Goal: Task Accomplishment & Management: Use online tool/utility

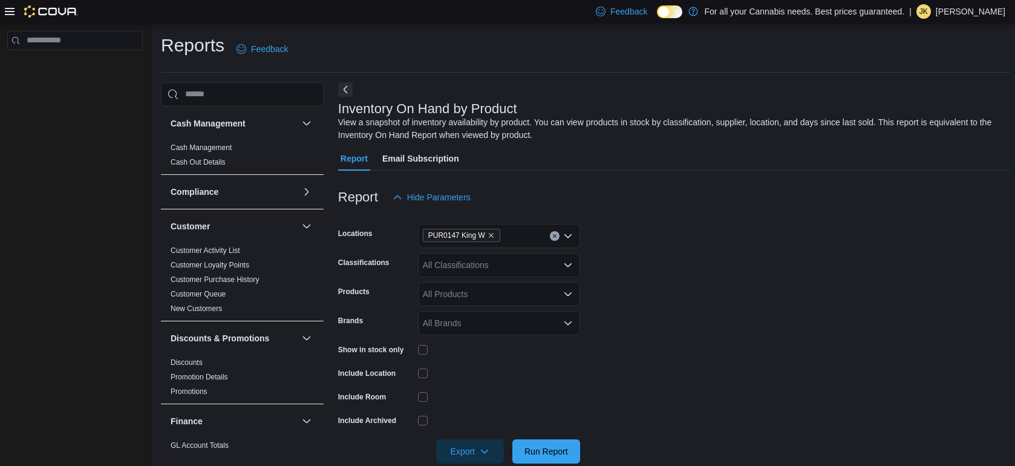
scroll to position [82, 0]
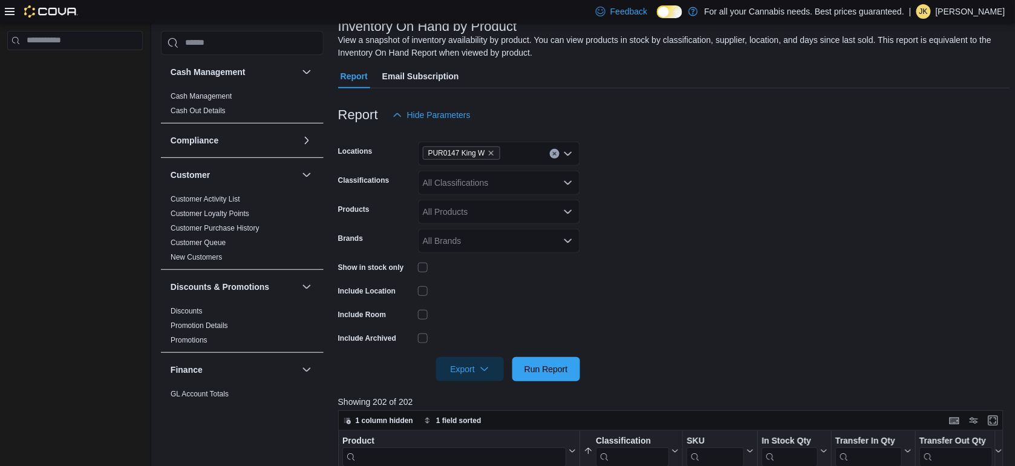
click at [609, 151] on form "Locations PUR0147 King W Classifications All Classifications Products All Produ…" at bounding box center [674, 254] width 673 height 254
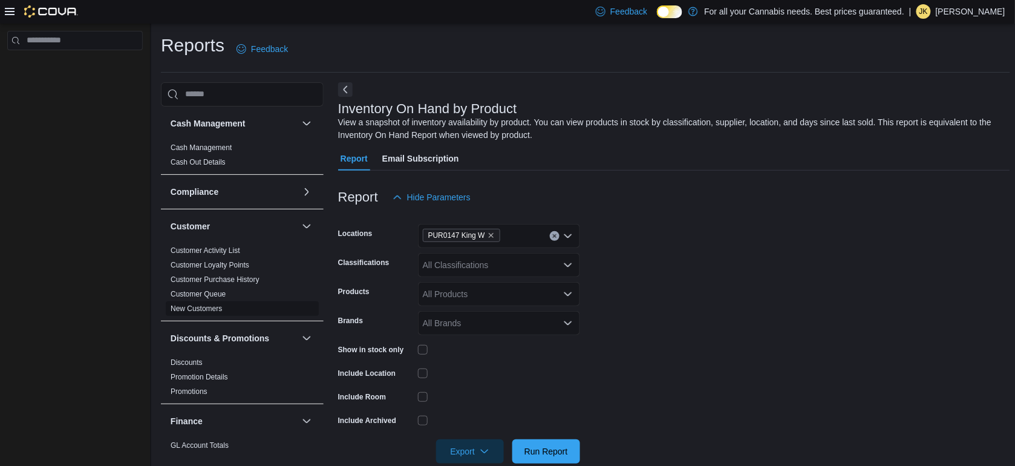
click at [210, 304] on link "New Customers" at bounding box center [196, 308] width 51 height 8
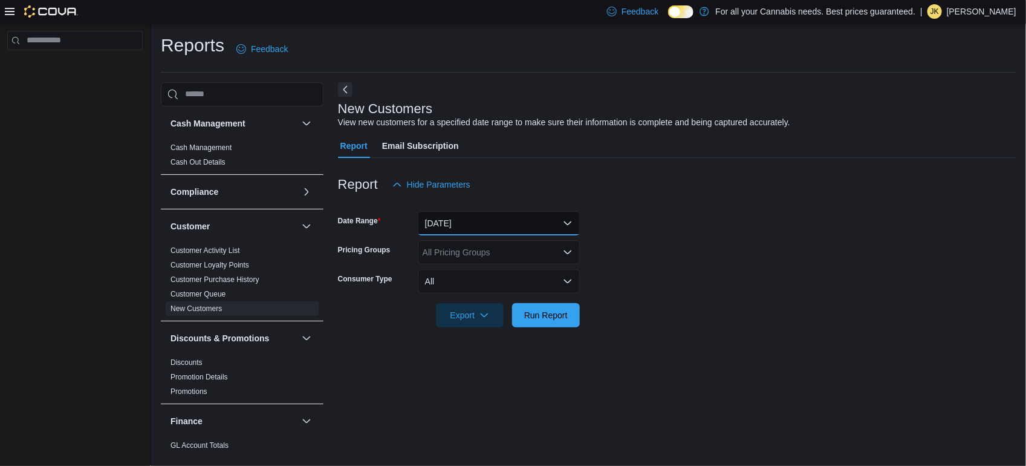
click at [490, 224] on button "[DATE]" at bounding box center [499, 223] width 162 height 24
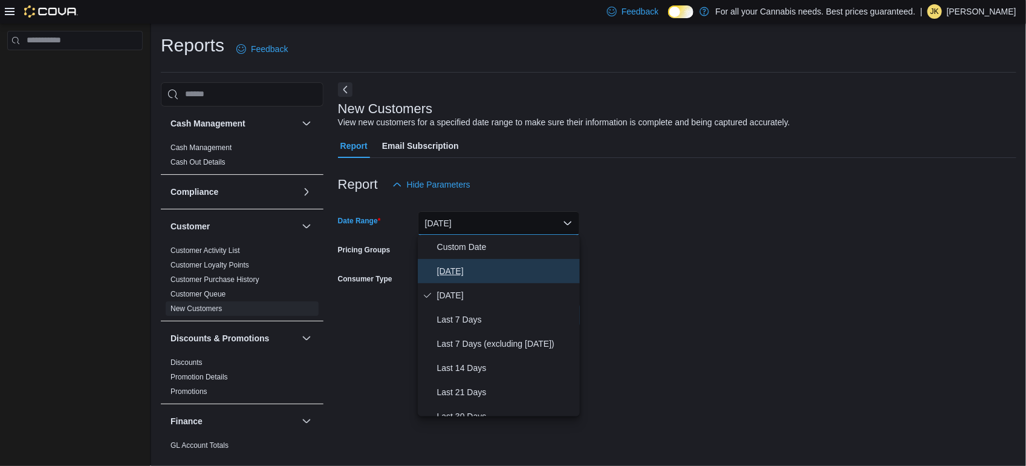
click at [452, 268] on span "[DATE]" at bounding box center [506, 271] width 138 height 15
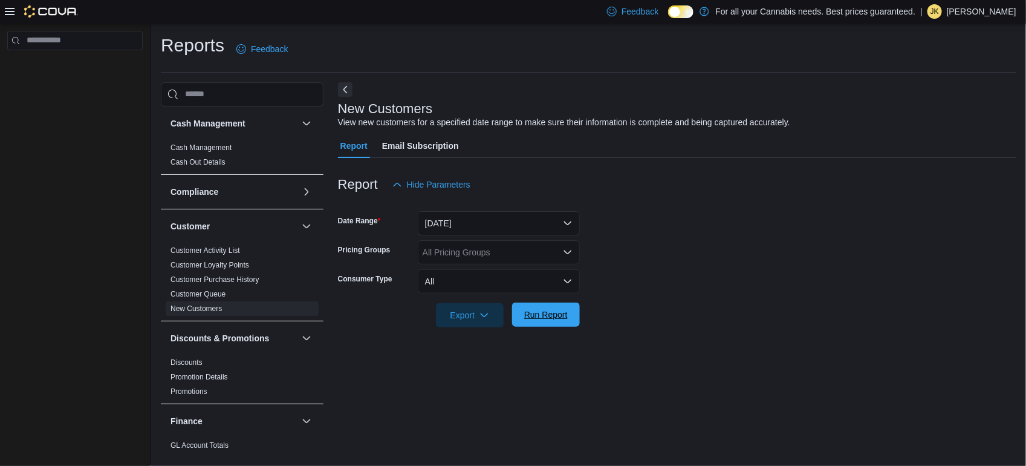
click at [552, 319] on span "Run Report" at bounding box center [546, 314] width 44 height 12
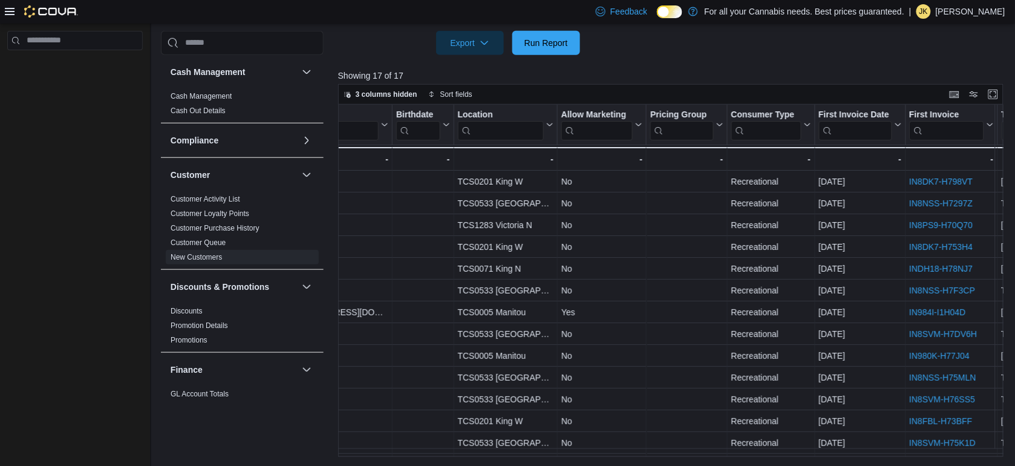
scroll to position [0, 345]
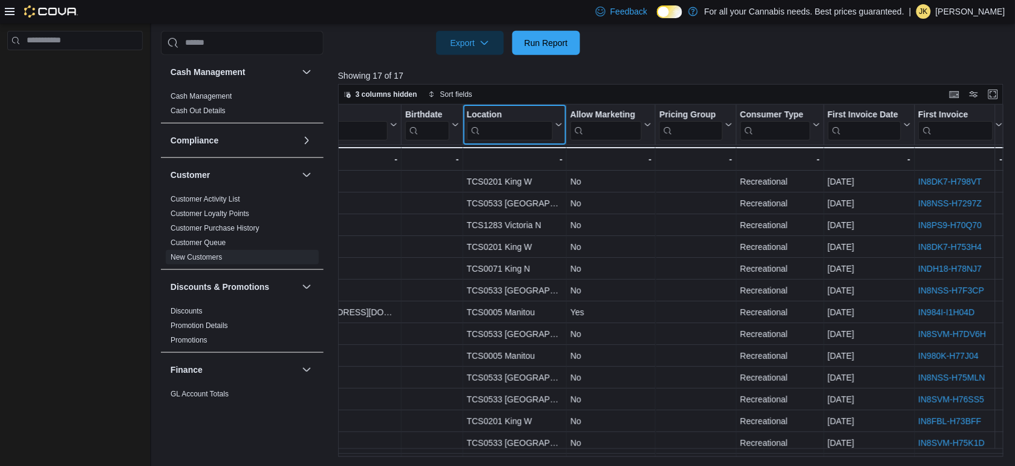
click at [524, 127] on input "search" at bounding box center [509, 129] width 86 height 19
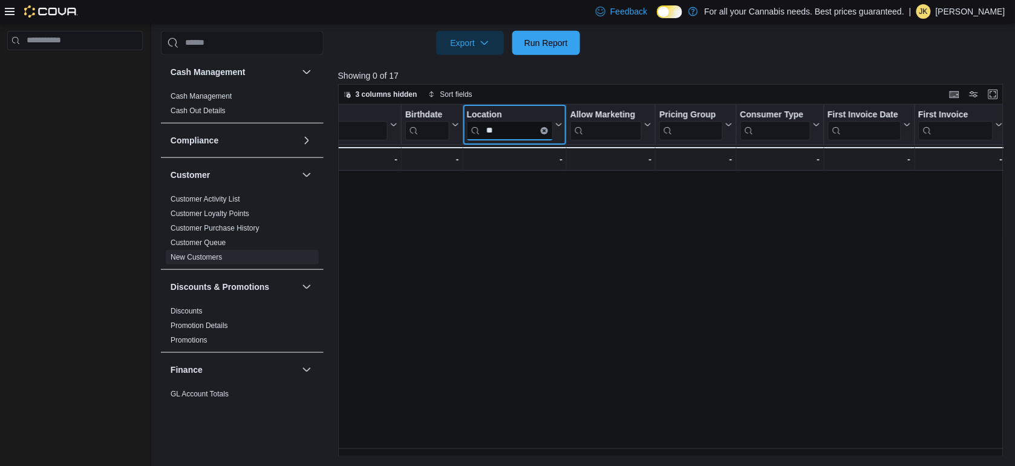
type input "*"
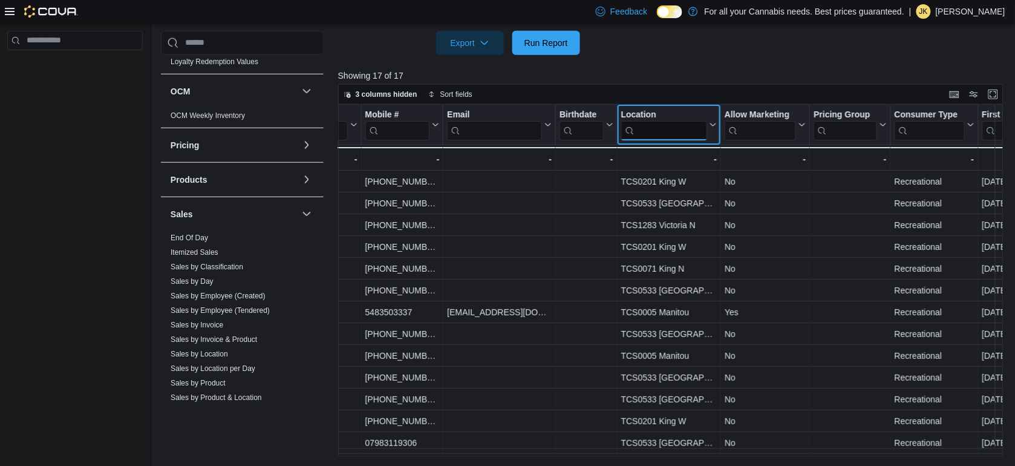
scroll to position [731, 0]
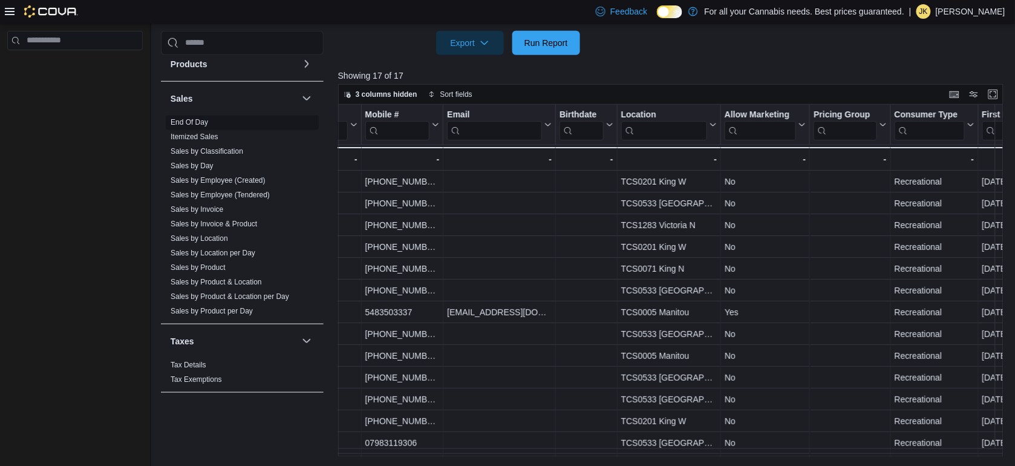
click at [186, 118] on link "End Of Day" at bounding box center [190, 122] width 38 height 8
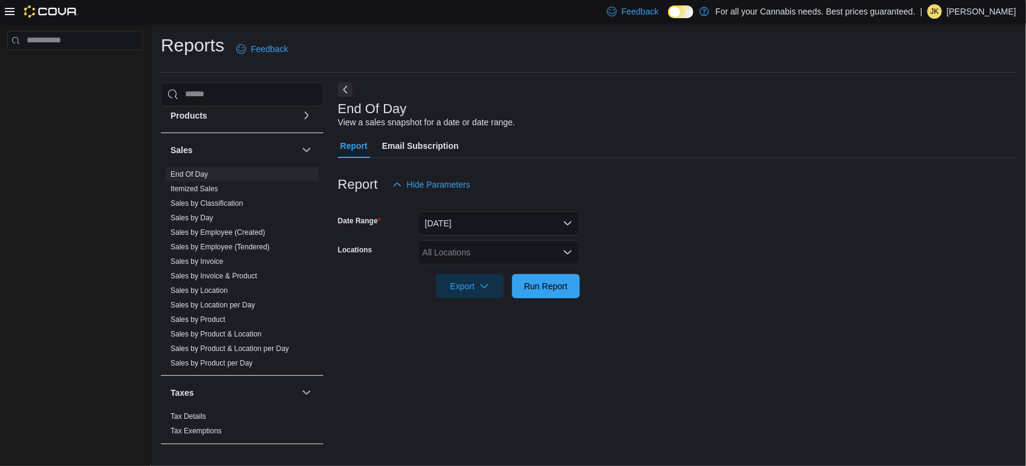
click at [481, 253] on div "All Locations" at bounding box center [499, 252] width 162 height 24
click at [207, 318] on link "Sales by Product" at bounding box center [198, 319] width 55 height 8
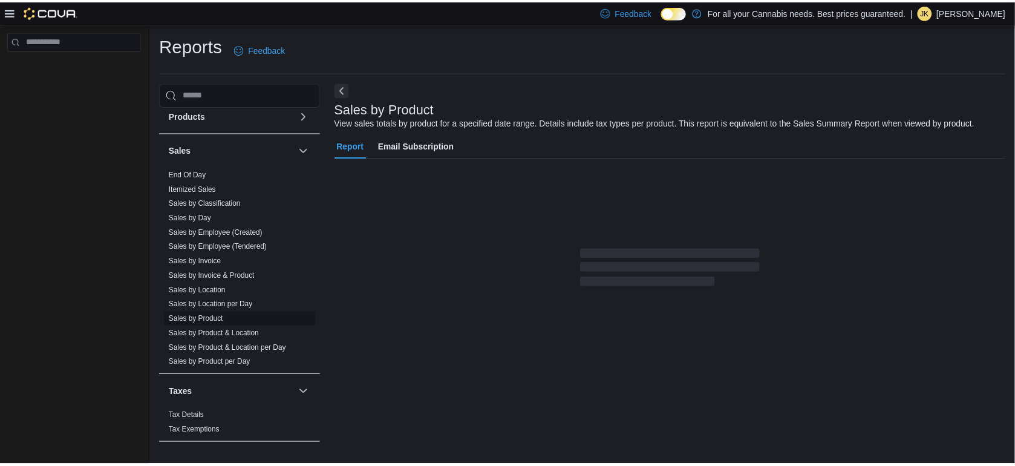
scroll to position [28, 0]
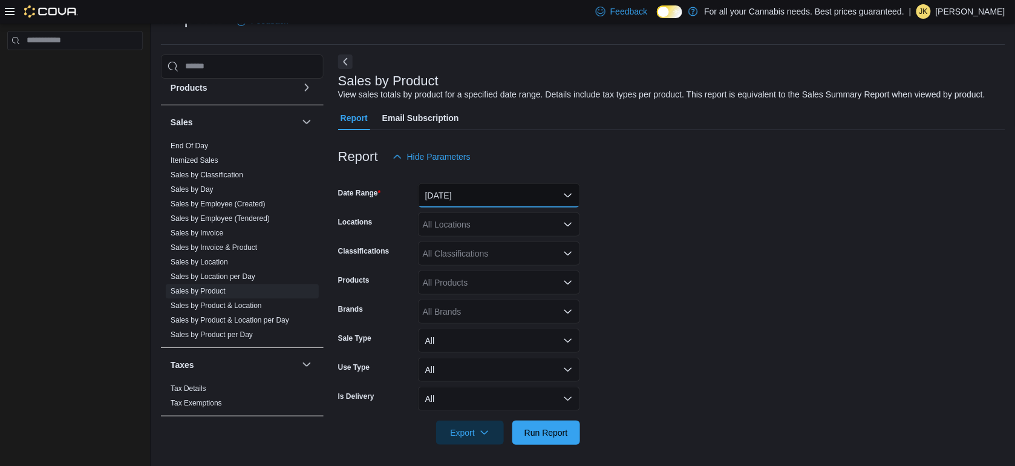
click at [490, 191] on button "[DATE]" at bounding box center [499, 195] width 162 height 24
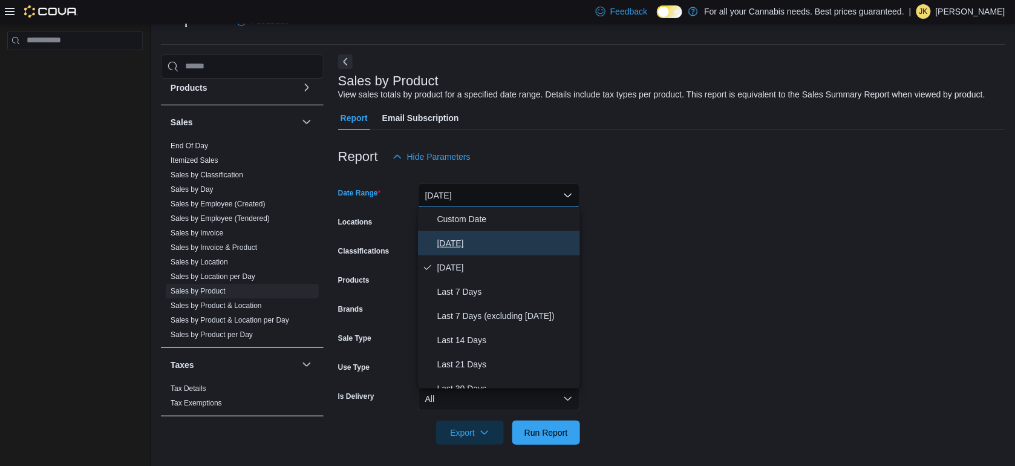
click at [451, 238] on span "[DATE]" at bounding box center [506, 243] width 138 height 15
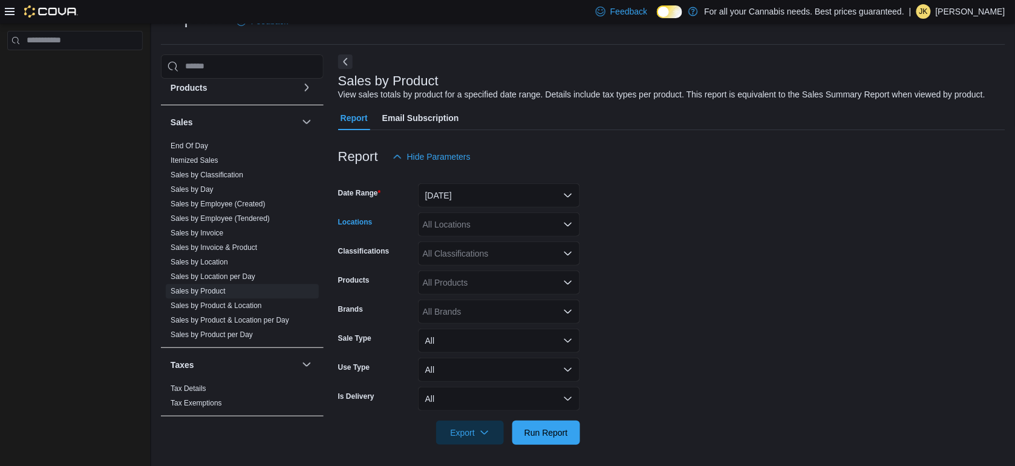
click at [467, 228] on div "All Locations" at bounding box center [499, 224] width 162 height 24
type input "***"
click at [483, 249] on span "PUR0147 King W" at bounding box center [483, 244] width 67 height 12
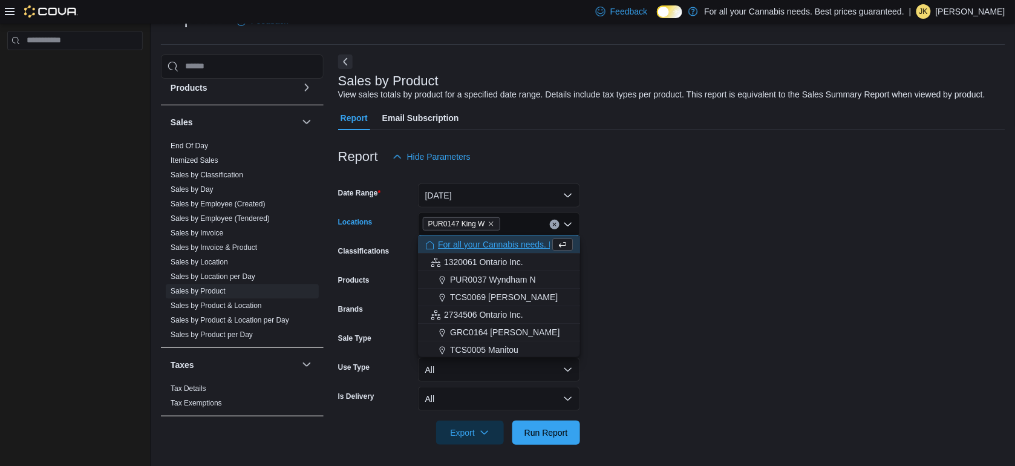
click at [702, 262] on form "Date Range [DATE] Locations PUR0147 [GEOGRAPHIC_DATA] box. Selected. PUR0147 Ki…" at bounding box center [671, 307] width 667 height 276
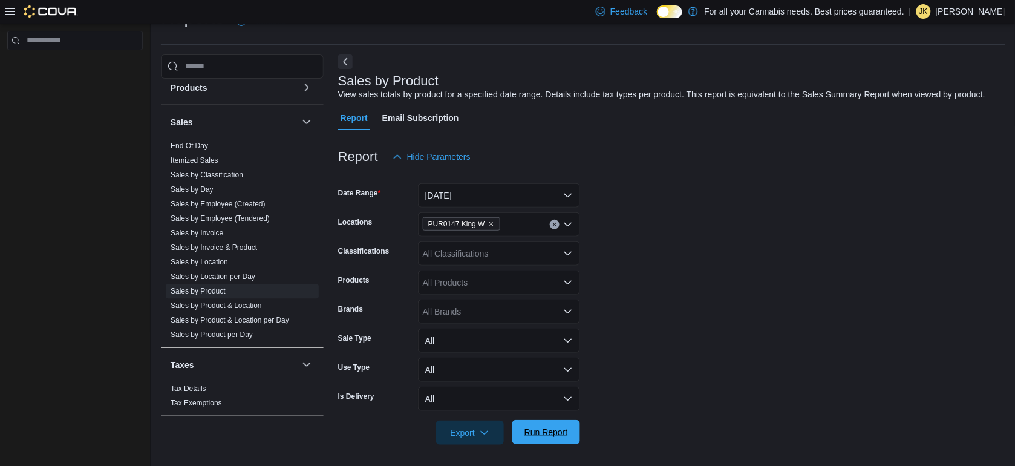
click at [537, 429] on span "Run Report" at bounding box center [546, 432] width 44 height 12
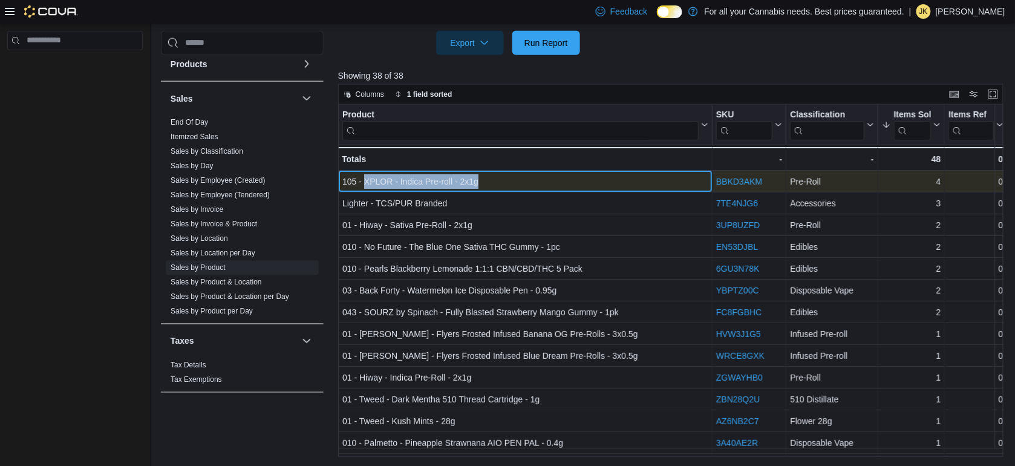
drag, startPoint x: 484, startPoint y: 178, endPoint x: 364, endPoint y: 174, distance: 121.0
click at [364, 174] on div "105 - XPLOR - Indica Pre-roll - 2x1g" at bounding box center [525, 181] width 366 height 15
copy div "XPLOR - Indica Pre-roll - 2x1g"
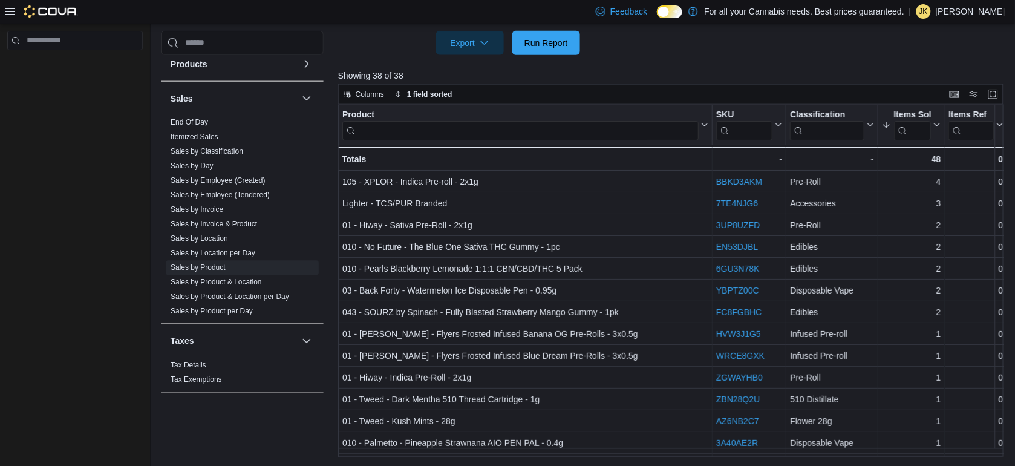
click at [47, 406] on div at bounding box center [75, 247] width 150 height 447
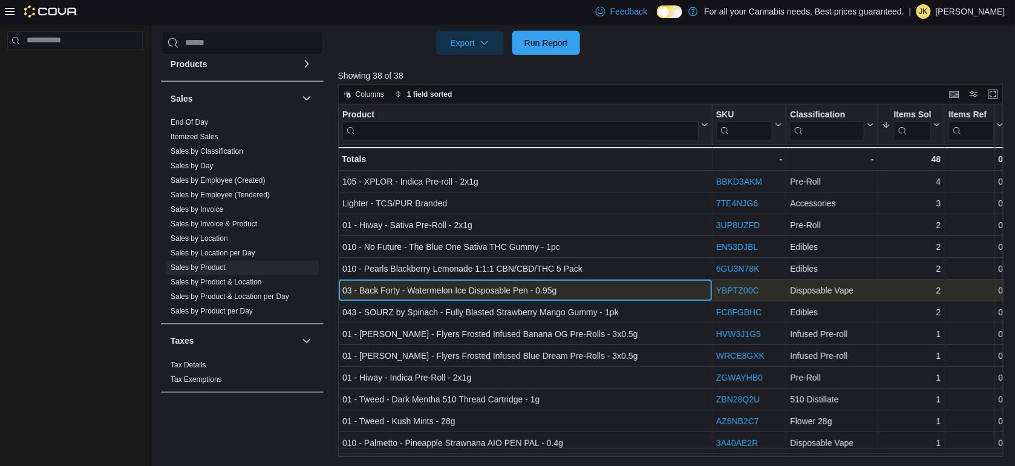
click at [564, 287] on div "03 - Back Forty - Watermelon Ice Disposable Pen - 0.95g" at bounding box center [525, 290] width 366 height 15
drag, startPoint x: 564, startPoint y: 287, endPoint x: 360, endPoint y: 289, distance: 203.2
click at [360, 289] on div "03 - Back Forty - Watermelon Ice Disposable Pen - 0.95g" at bounding box center [525, 290] width 366 height 15
copy div "Back Forty - Watermelon Ice Disposable Pen - 0.95g"
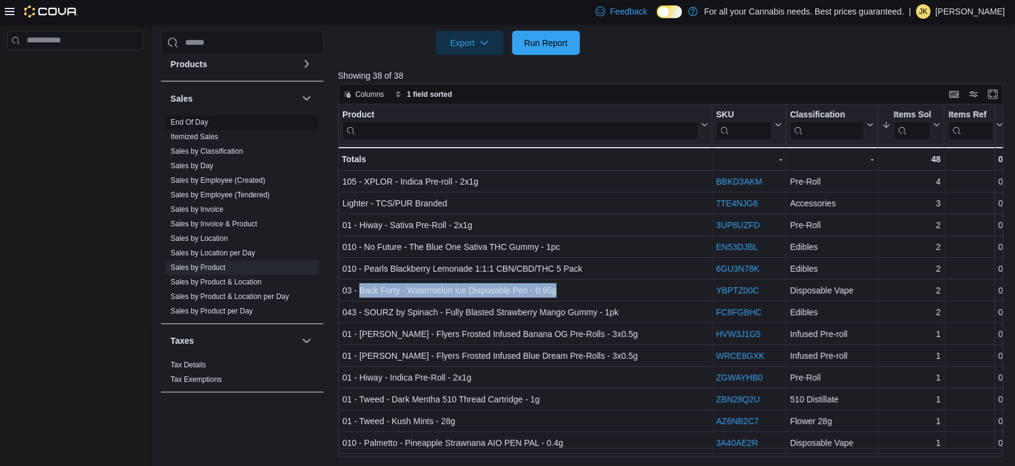
click at [183, 123] on link "End Of Day" at bounding box center [190, 122] width 38 height 8
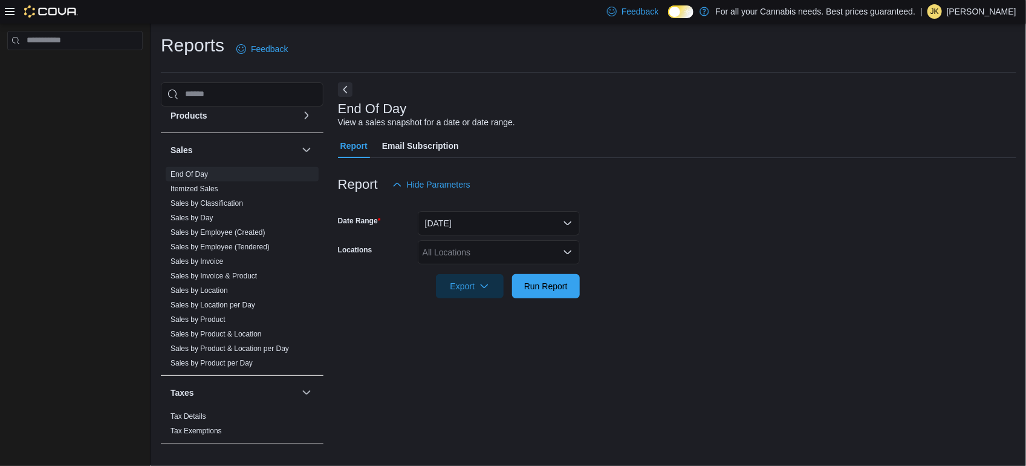
click at [483, 250] on div "All Locations" at bounding box center [499, 252] width 162 height 24
type input "***"
click at [488, 270] on span "PUR0147 King W" at bounding box center [483, 272] width 67 height 12
click at [642, 278] on form "Date Range [DATE] Locations PUR0147 King W Export Run Report" at bounding box center [677, 248] width 679 height 102
click at [532, 285] on span "Run Report" at bounding box center [546, 285] width 44 height 12
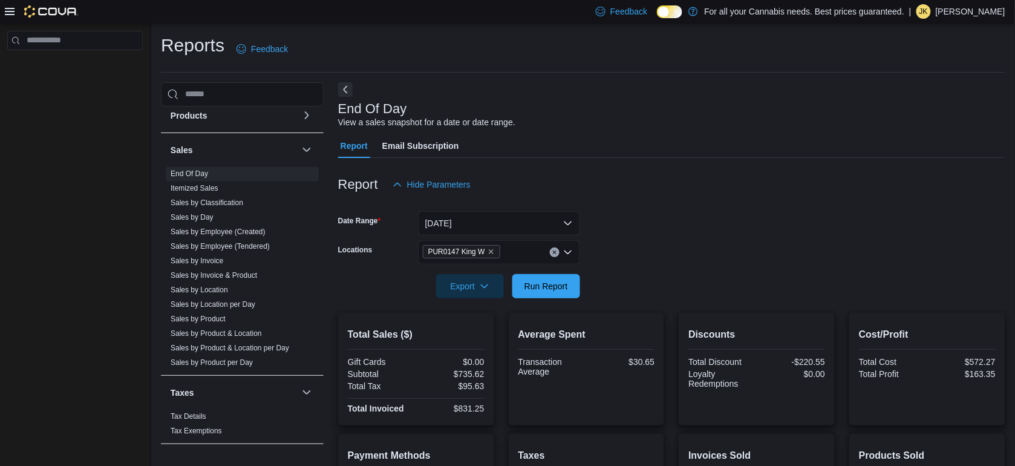
scroll to position [169, 0]
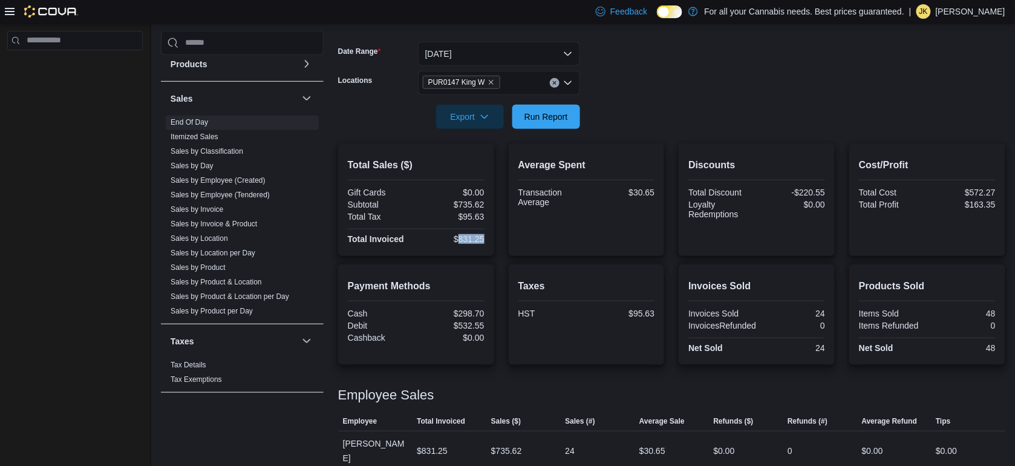
drag, startPoint x: 487, startPoint y: 238, endPoint x: 462, endPoint y: 239, distance: 25.4
click at [462, 239] on div "$831.25" at bounding box center [452, 239] width 66 height 10
copy div "831.25"
click at [614, 127] on form "Date Range [DATE] Locations PUR0147 King W Export Run Report" at bounding box center [671, 78] width 667 height 102
click at [563, 119] on span "Run Report" at bounding box center [546, 116] width 44 height 12
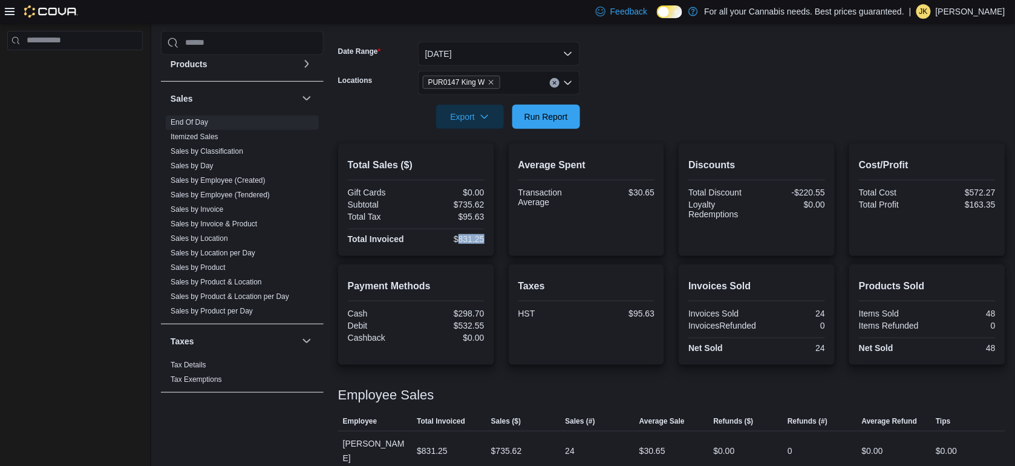
drag, startPoint x: 488, startPoint y: 239, endPoint x: 460, endPoint y: 237, distance: 27.3
click at [460, 237] on div "Total Sales ($) Gift Cards $0.00 Subtotal $735.62 Total Tax $95.63 Total Invoic…" at bounding box center [416, 199] width 156 height 113
copy div "831.25"
